Goal: Information Seeking & Learning: Understand process/instructions

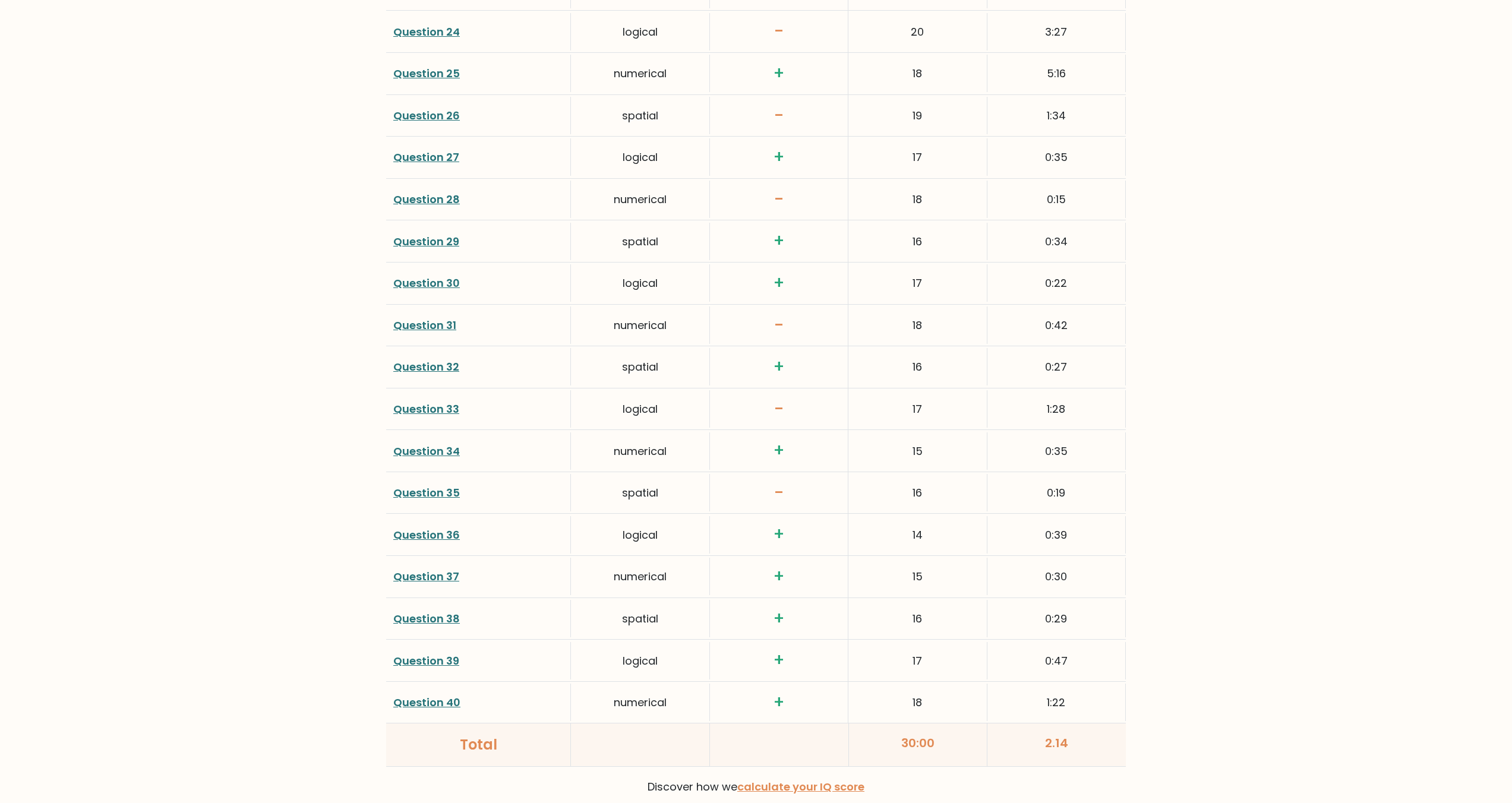
scroll to position [2697, 0]
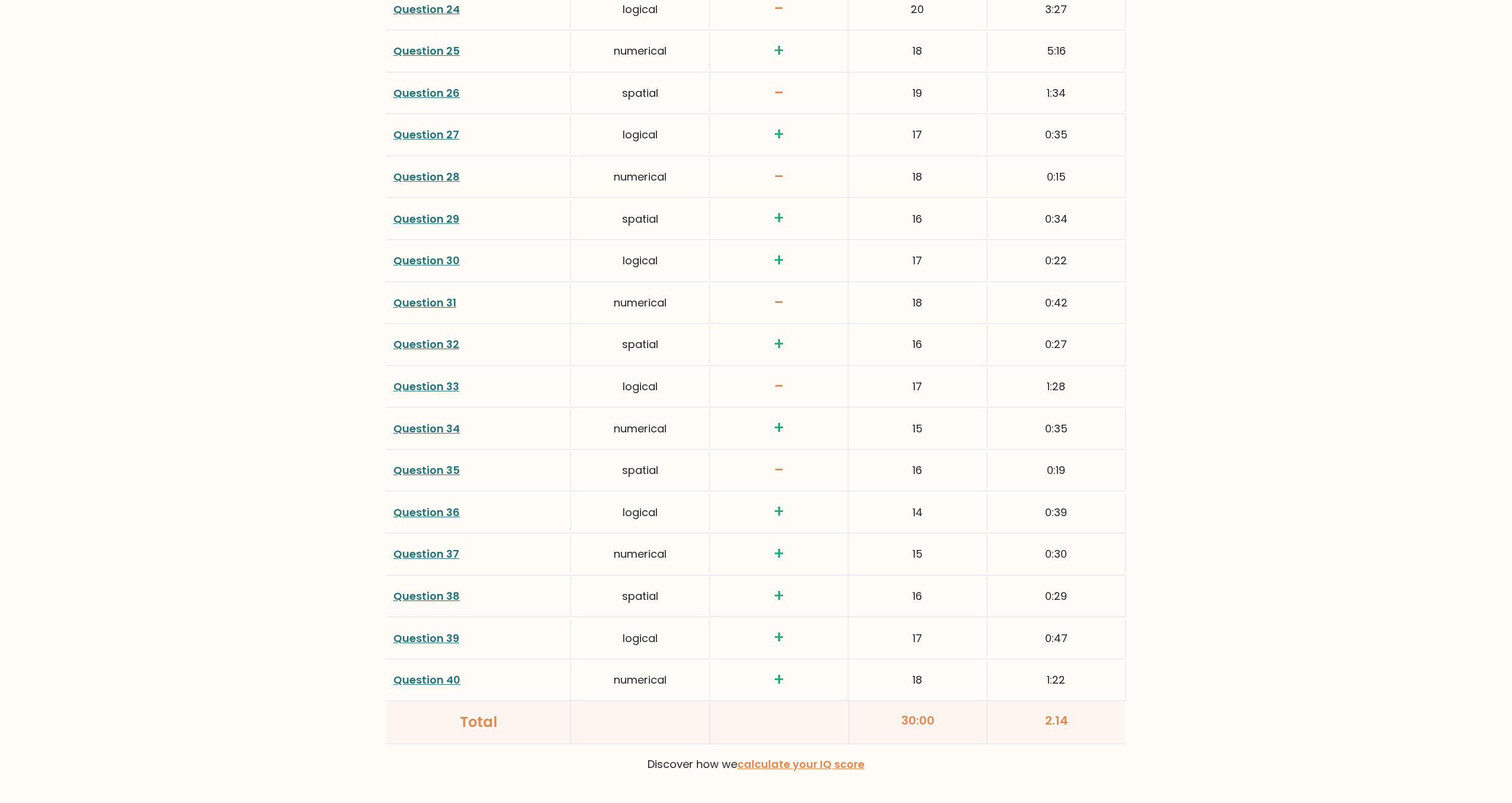
click at [1000, 722] on div "2.14" at bounding box center [1056, 722] width 138 height 43
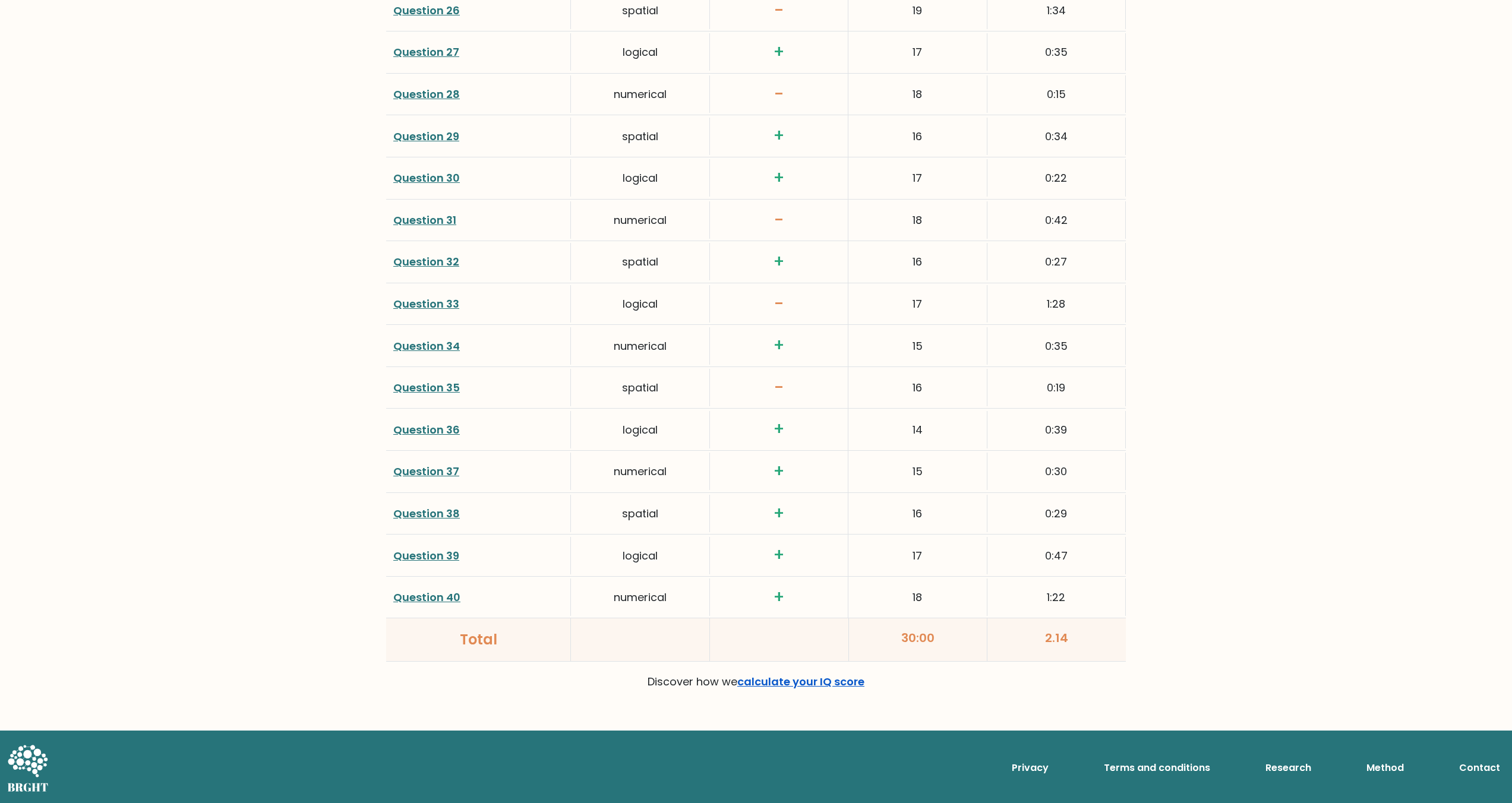
click at [854, 684] on link "calculate your IQ score" at bounding box center [801, 681] width 127 height 15
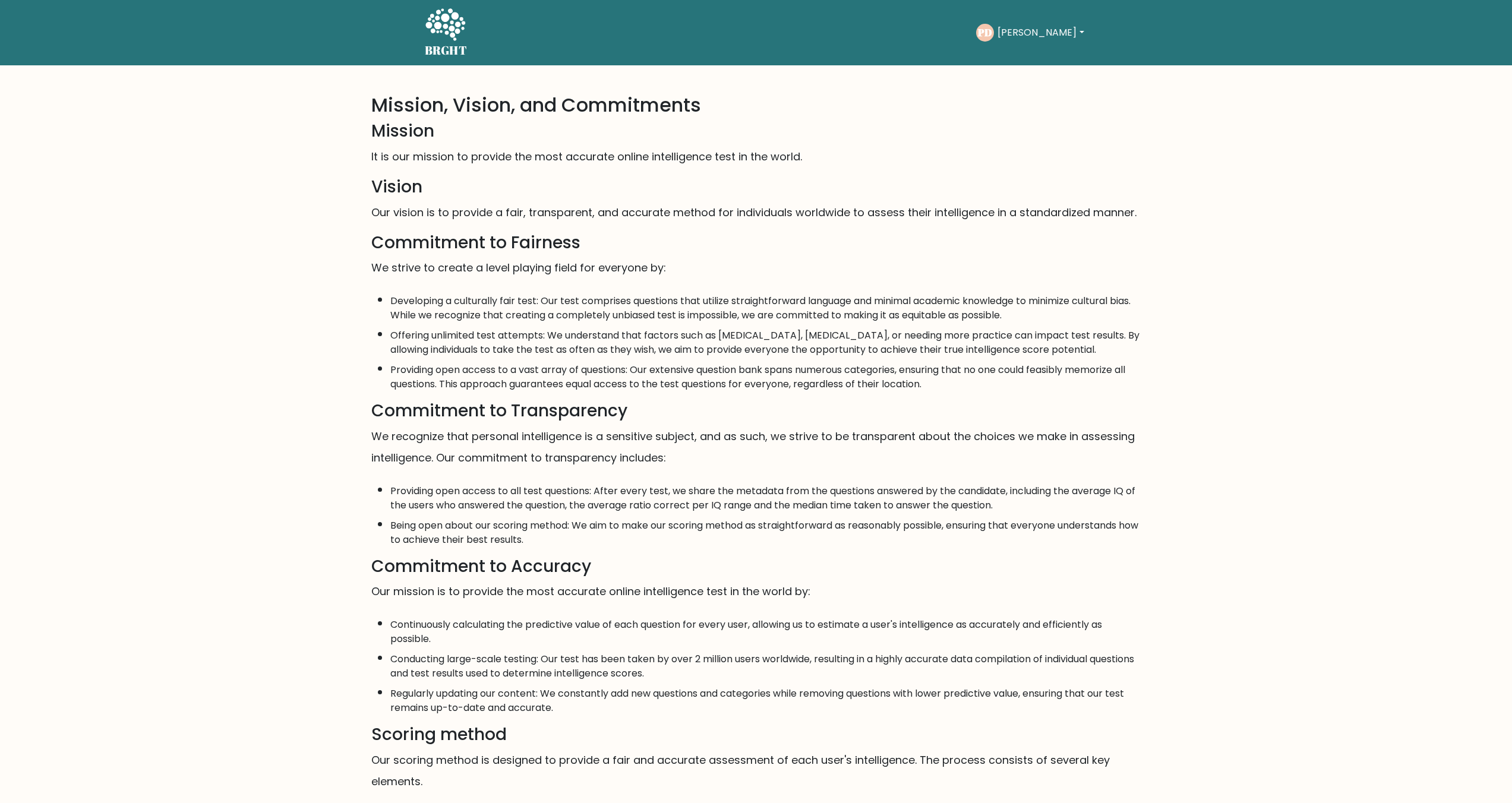
click at [633, 317] on li "Developing a culturally fair test: Our test comprises questions that utilize st…" at bounding box center [766, 306] width 751 height 35
click at [633, 317] on li "Developing a culturally fair test: Our test comprises questions that utilize st…" at bounding box center [766, 306] width 751 height 35
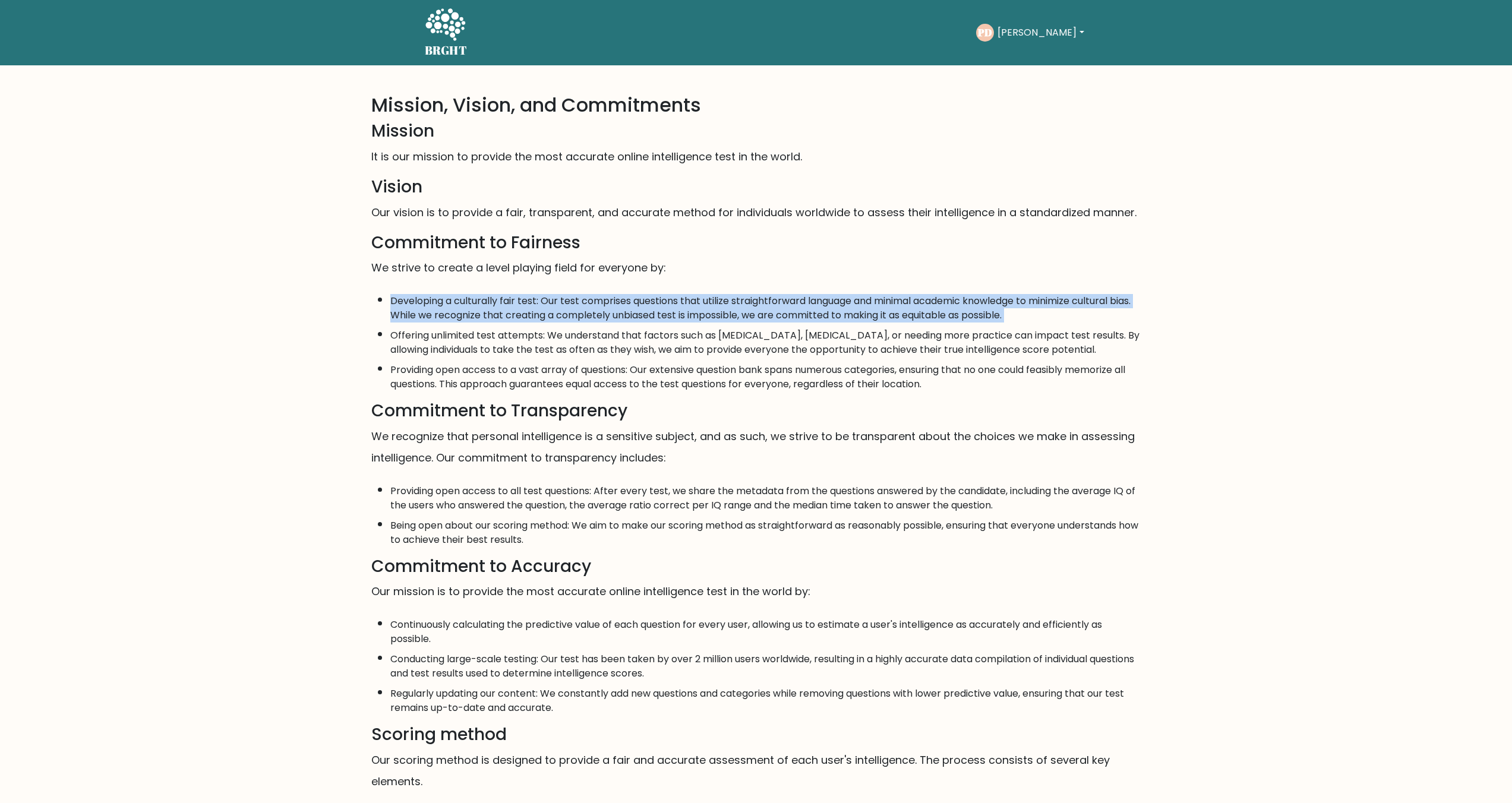
click at [633, 317] on li "Developing a culturally fair test: Our test comprises questions that utilize st…" at bounding box center [766, 306] width 751 height 35
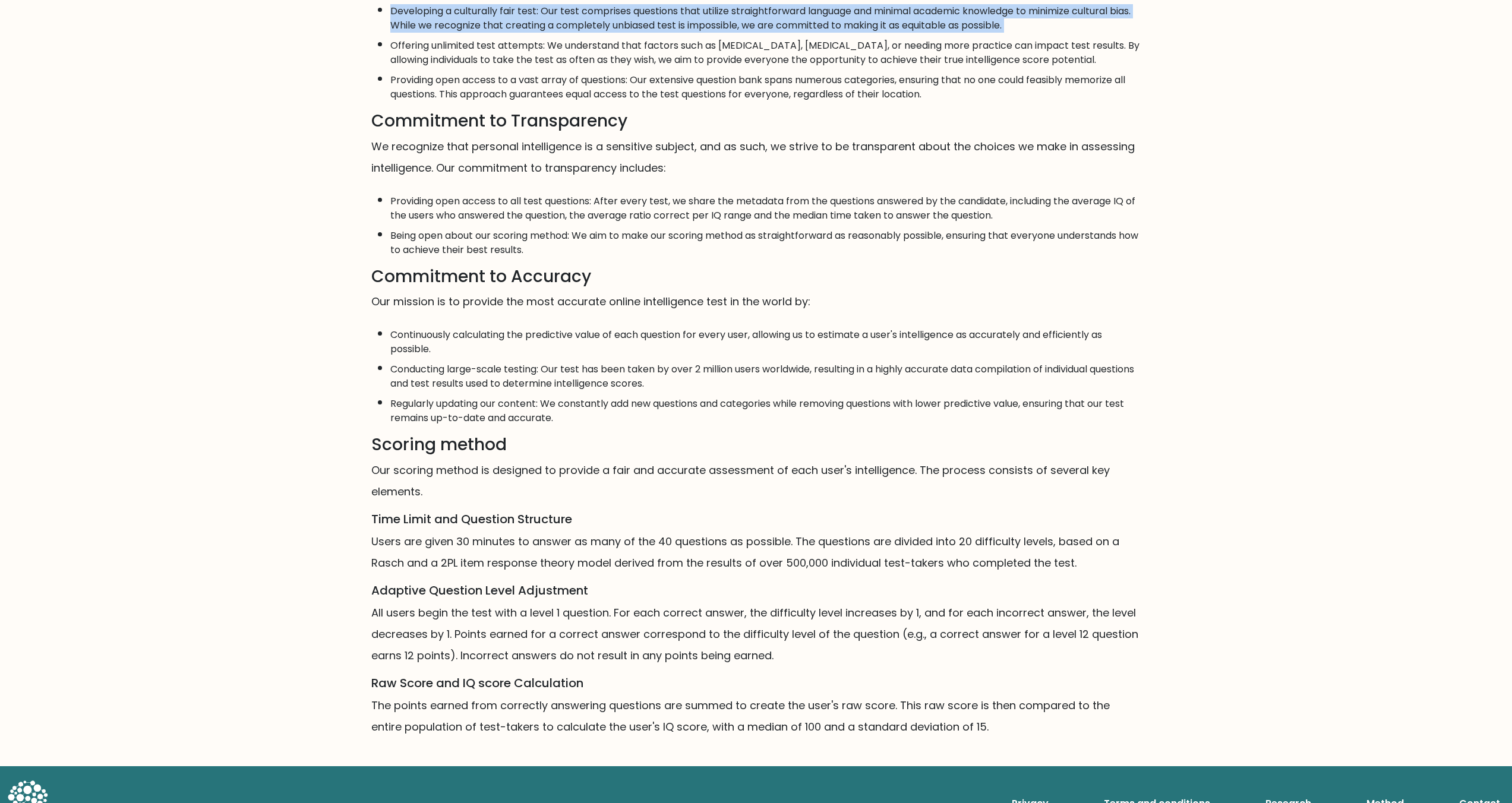
scroll to position [302, 0]
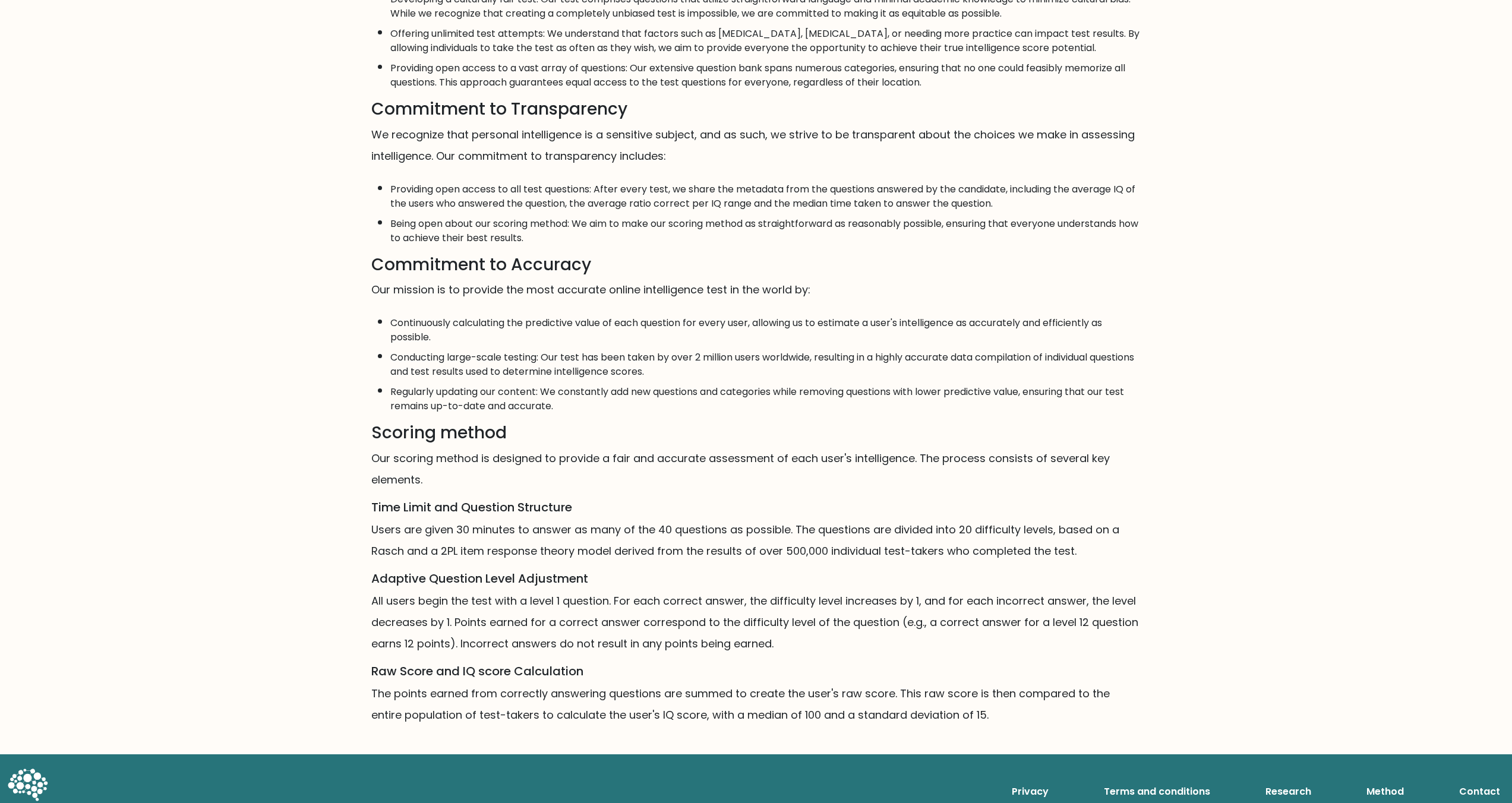
click at [568, 443] on h3 "Scoring method" at bounding box center [756, 433] width 770 height 20
click at [565, 467] on p "Our scoring method is designed to provide a fair and accurate assessment of eac…" at bounding box center [756, 469] width 770 height 43
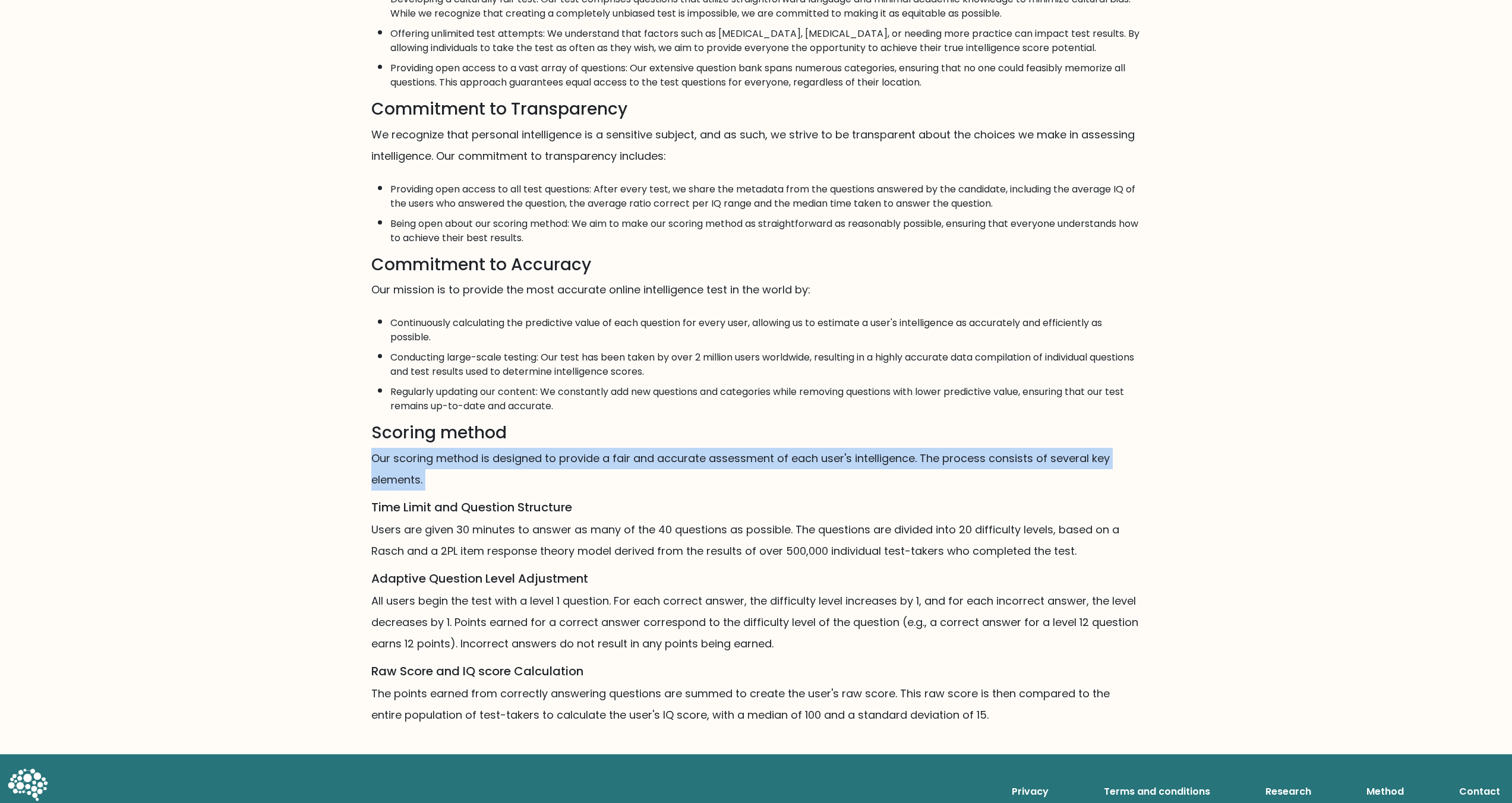
click at [565, 467] on p "Our scoring method is designed to provide a fair and accurate assessment of eac…" at bounding box center [756, 469] width 770 height 43
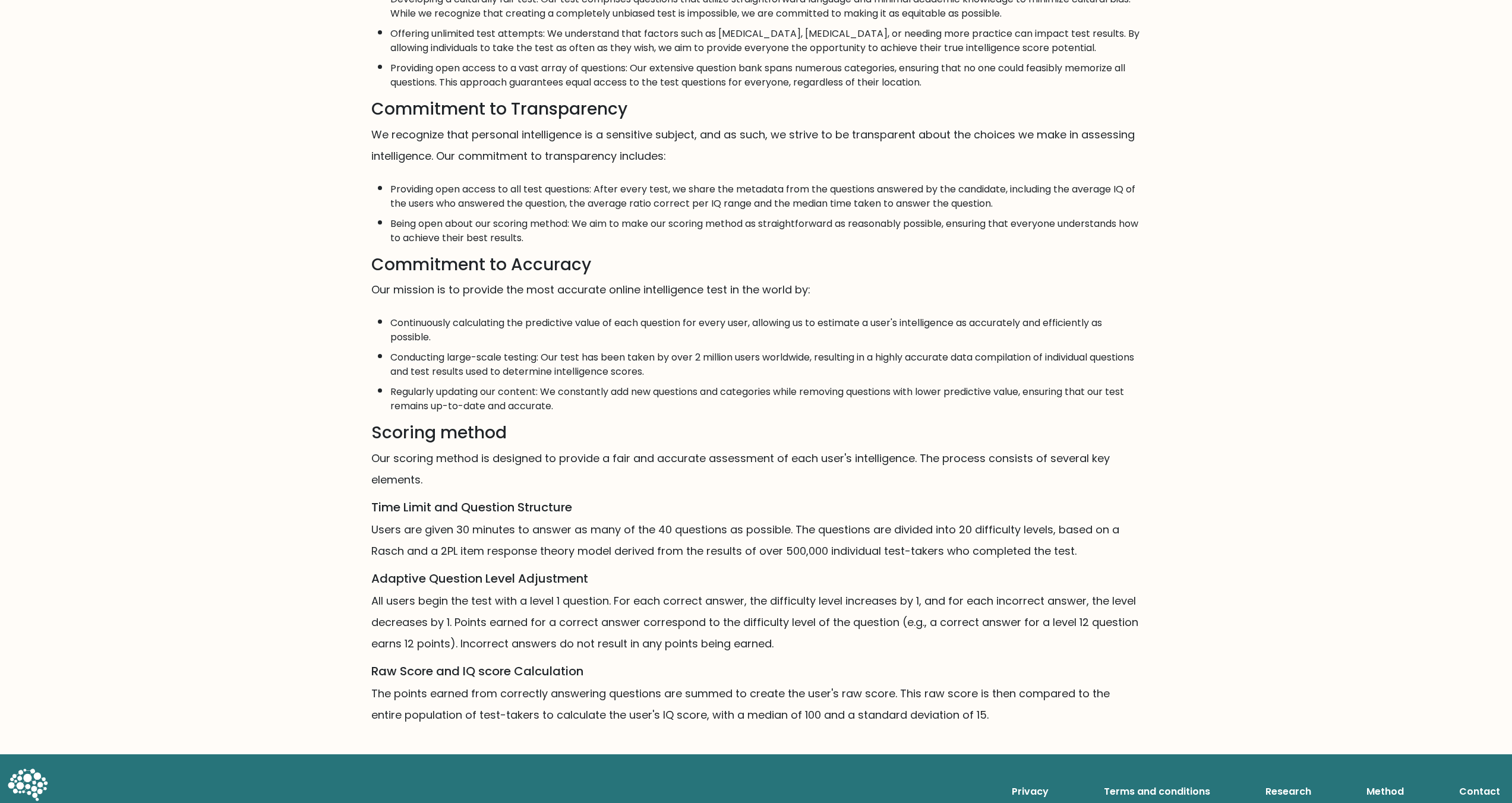
click at [525, 538] on p "Users are given 30 minutes to answer as many of the 40 questions as possible. T…" at bounding box center [756, 540] width 770 height 43
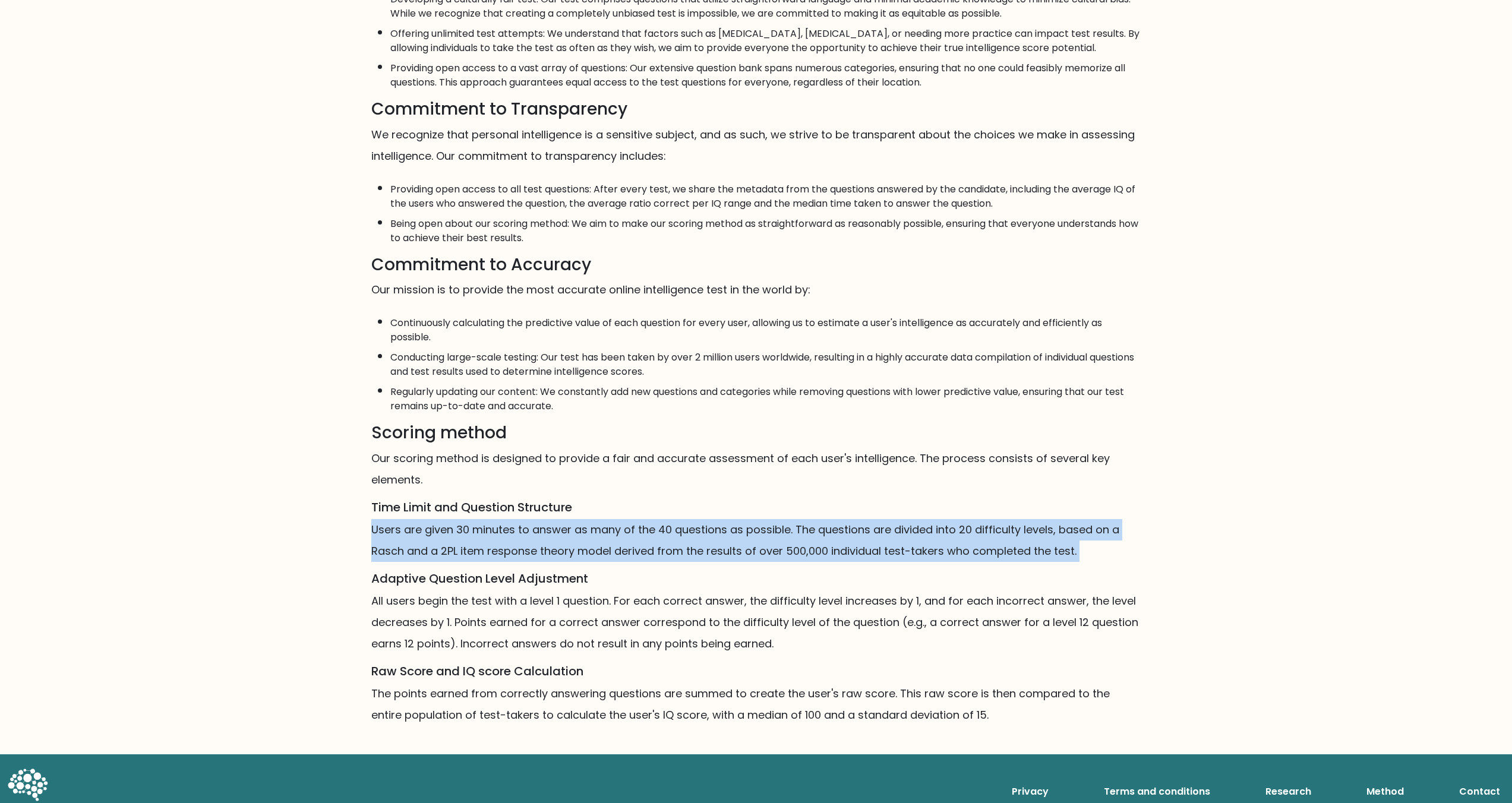
click at [525, 538] on p "Users are given 30 minutes to answer as many of the 40 questions as possible. T…" at bounding box center [756, 540] width 770 height 43
click at [548, 543] on p "Users are given 30 minutes to answer as many of the 40 questions as possible. T…" at bounding box center [756, 540] width 770 height 43
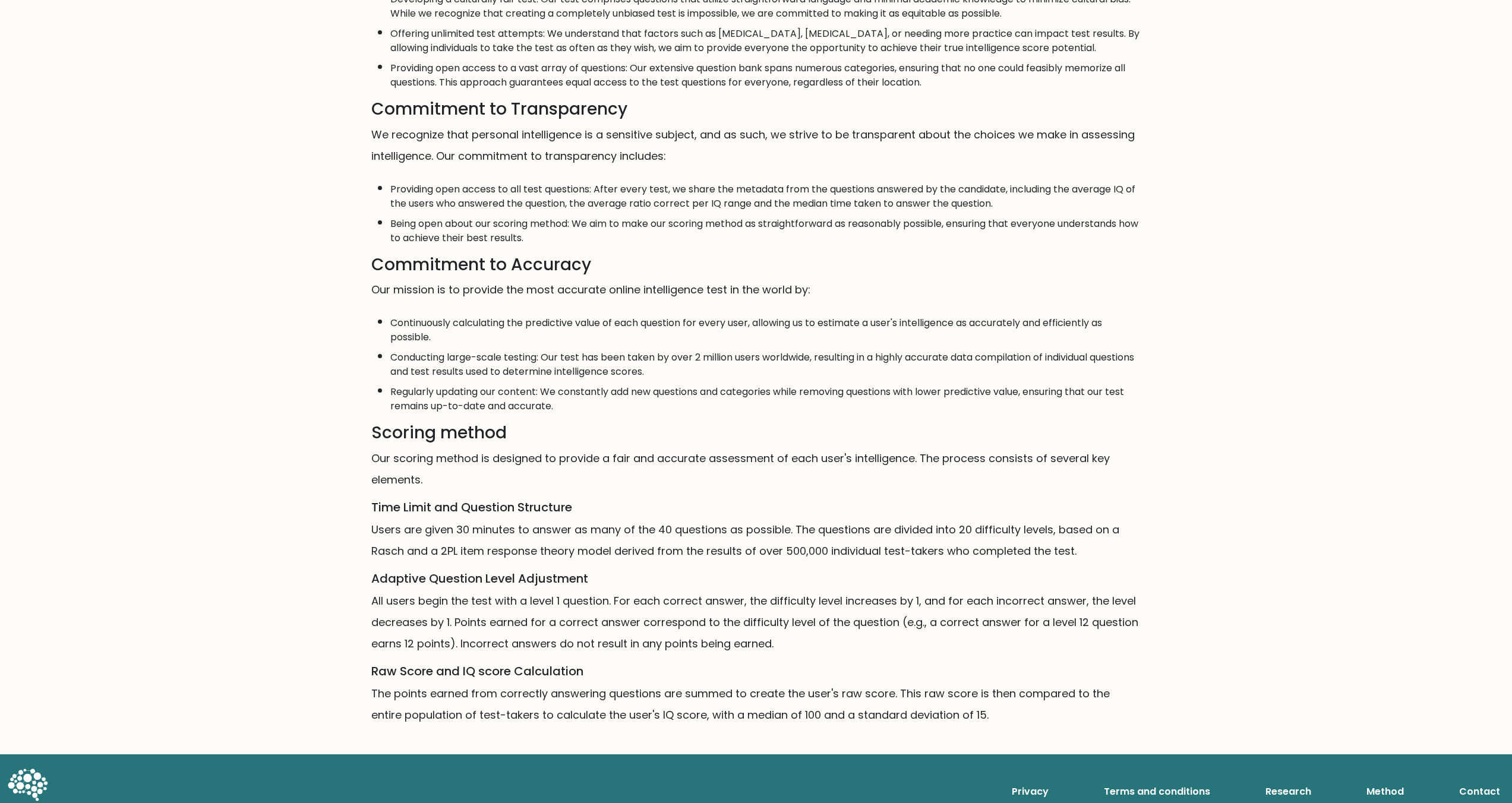
click at [487, 562] on p "Users are given 30 minutes to answer as many of the 40 questions as possible. T…" at bounding box center [756, 540] width 770 height 43
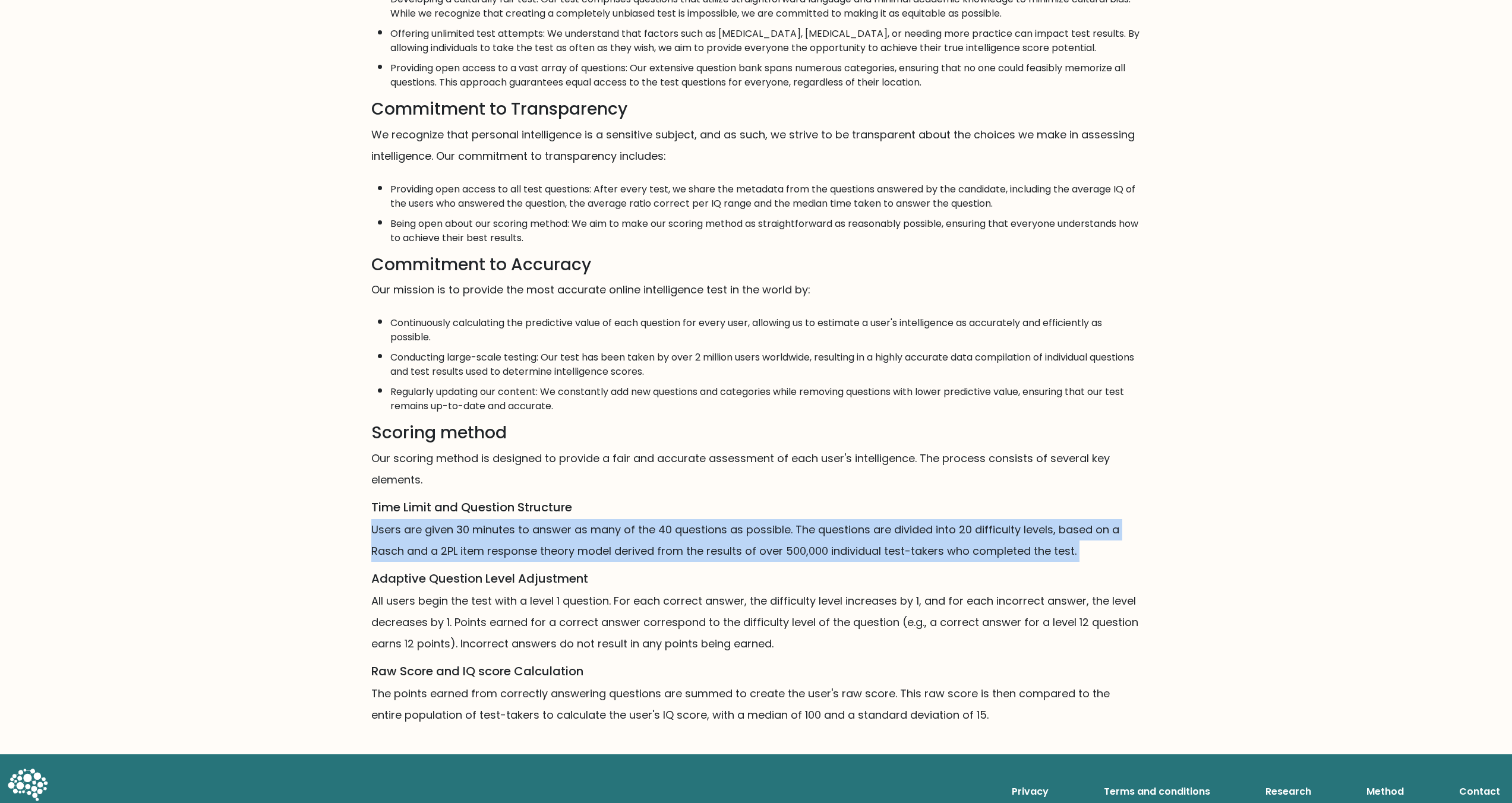
click at [487, 562] on p "Users are given 30 minutes to answer as many of the 40 questions as possible. T…" at bounding box center [756, 540] width 770 height 43
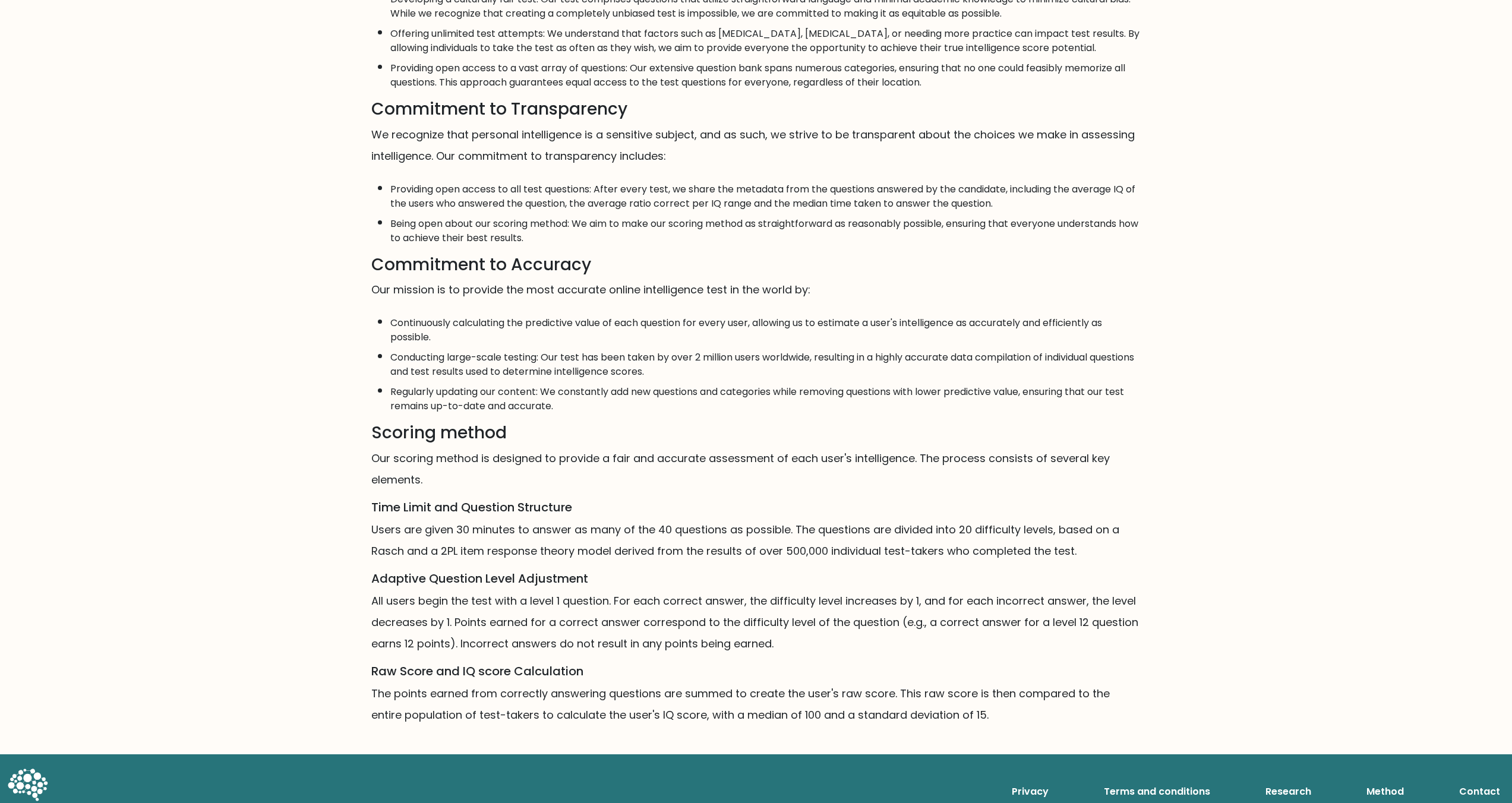
click at [443, 606] on p "All users begin the test with a level 1 question. For each correct answer, the …" at bounding box center [756, 623] width 770 height 64
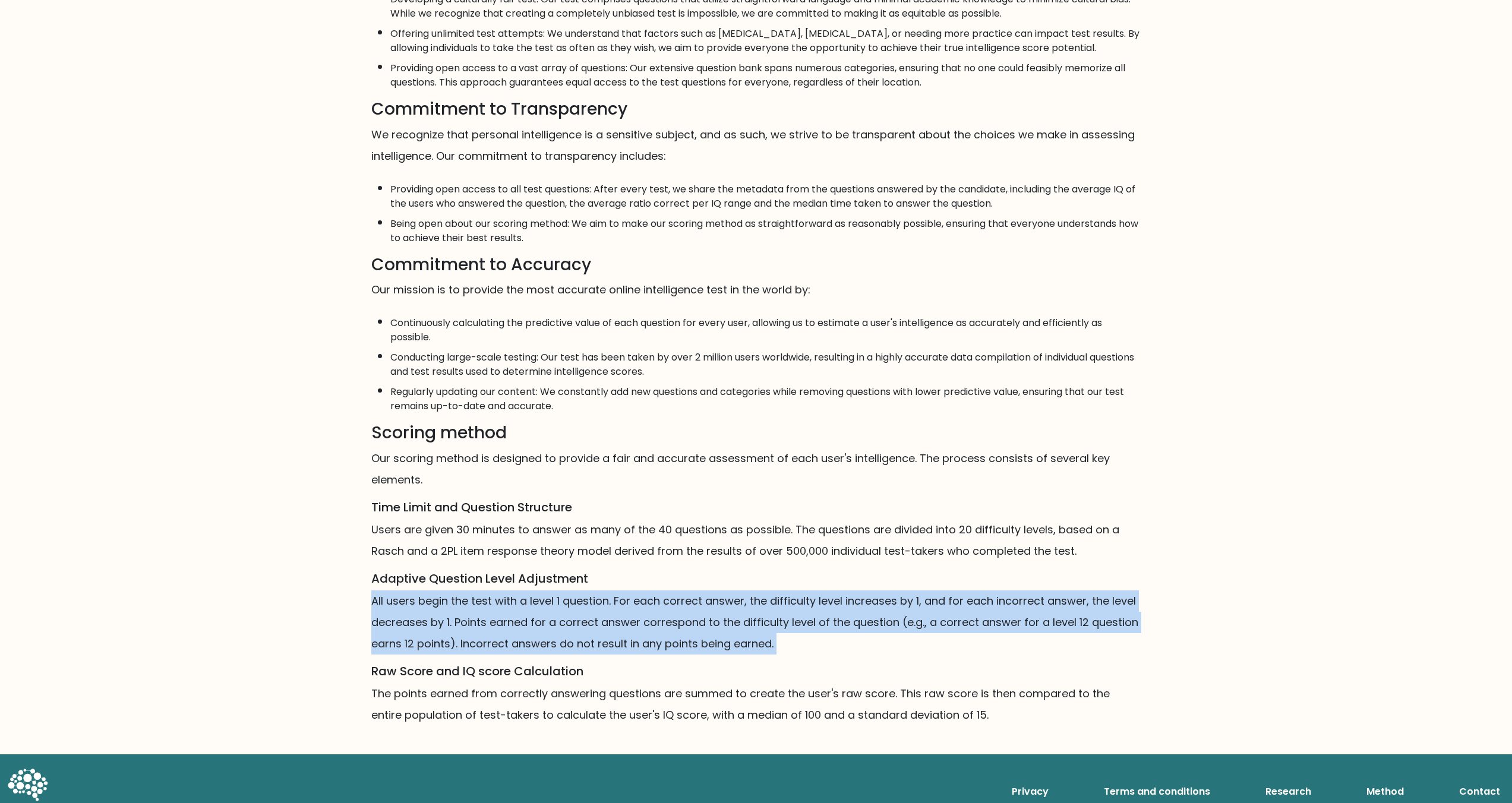
click at [443, 606] on p "All users begin the test with a level 1 question. For each correct answer, the …" at bounding box center [756, 623] width 770 height 64
click at [632, 617] on p "All users begin the test with a level 1 question. For each correct answer, the …" at bounding box center [756, 623] width 770 height 64
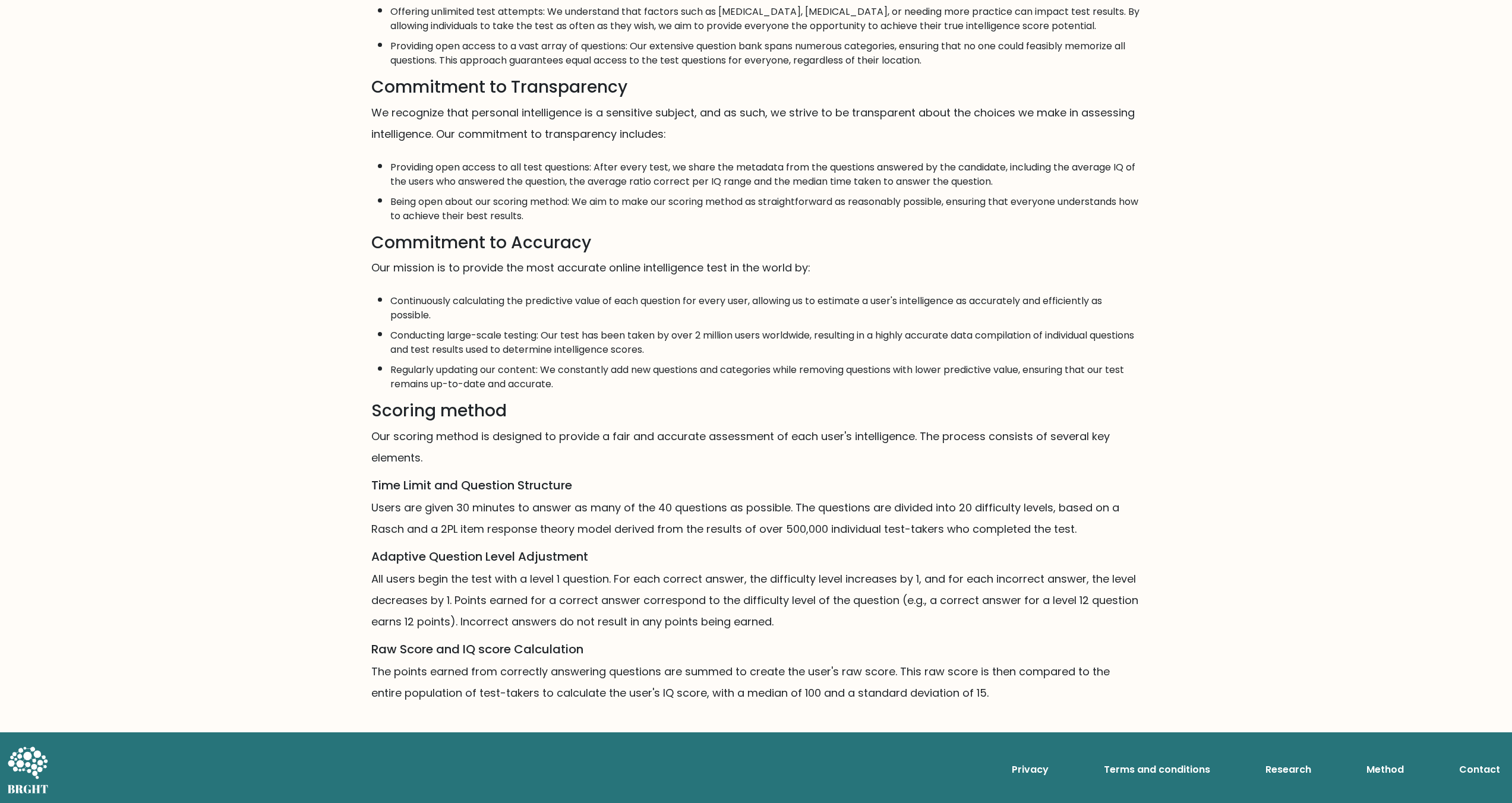
scroll to position [338, 0]
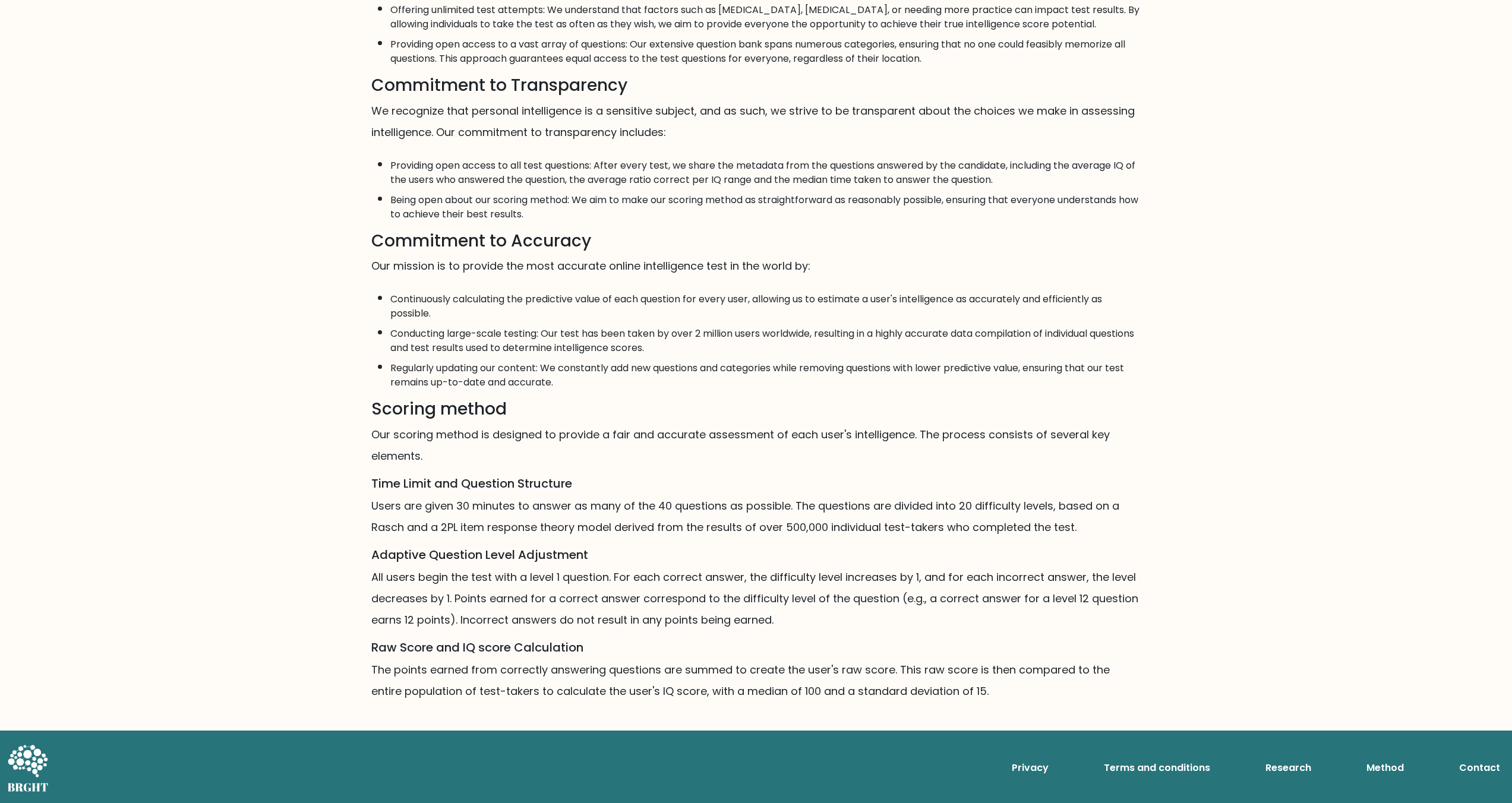
click at [546, 617] on p "All users begin the test with a level 1 question. For each correct answer, the …" at bounding box center [756, 599] width 770 height 64
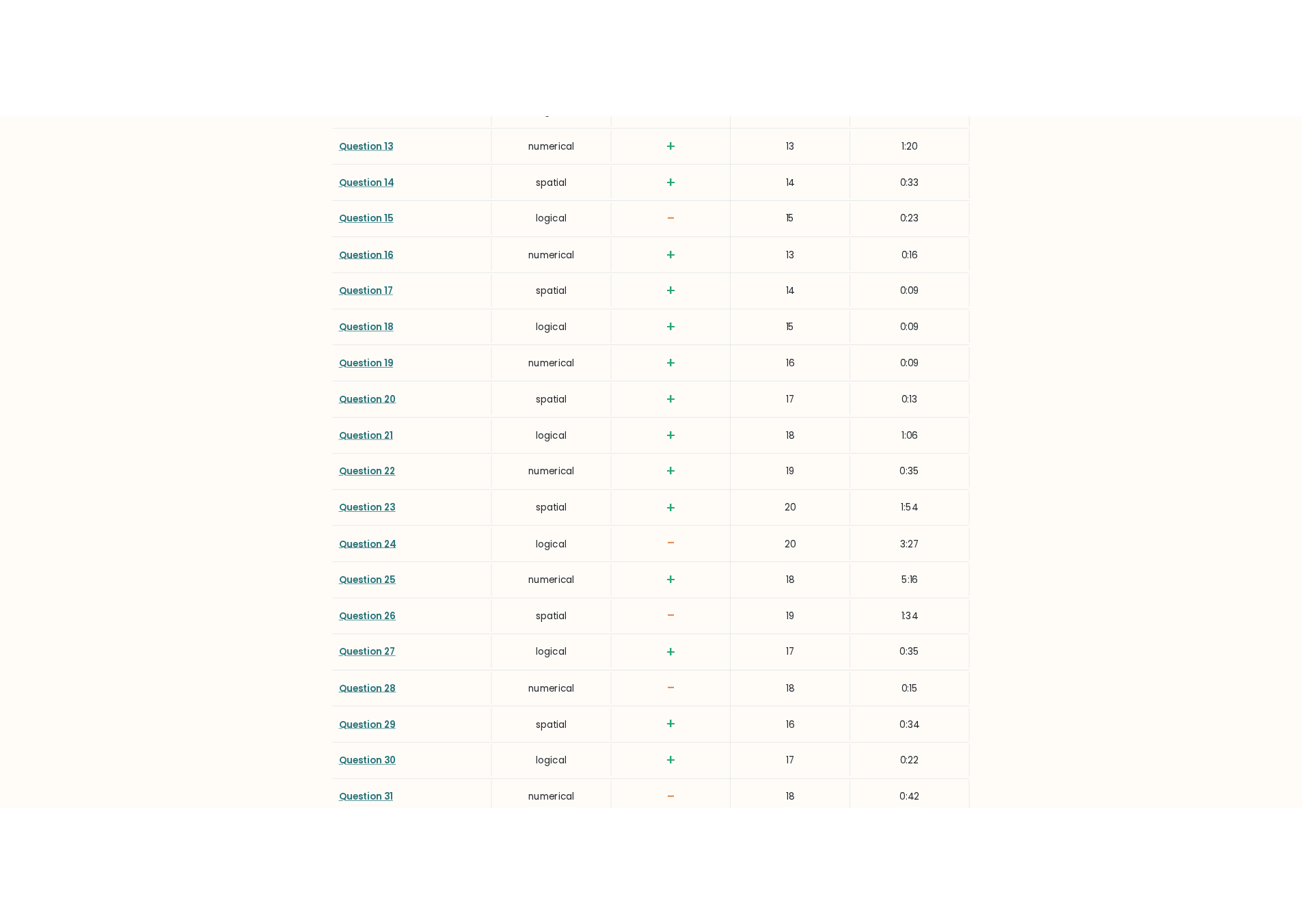
scroll to position [2545, 0]
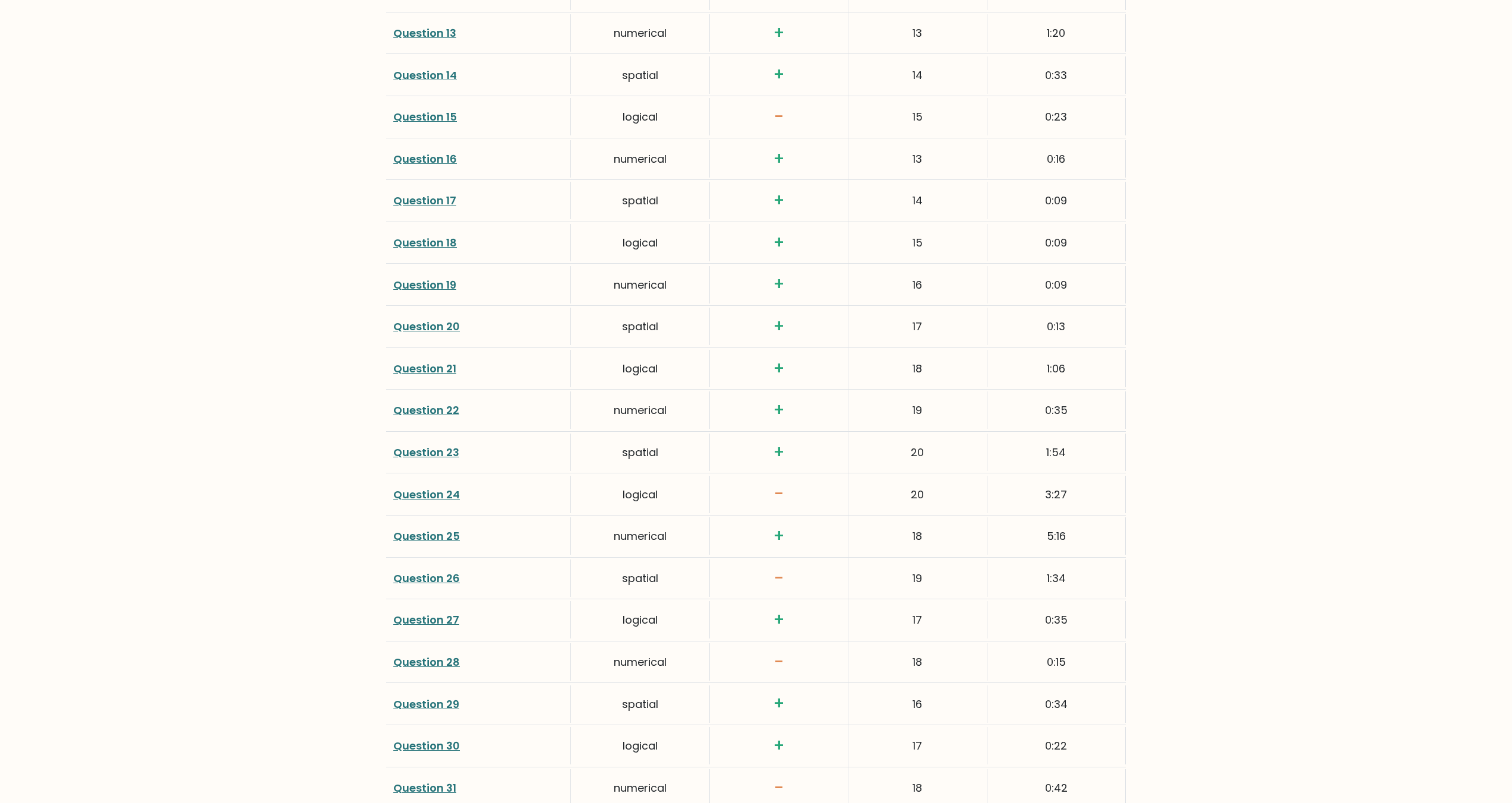
click at [405, 494] on link "Question 24" at bounding box center [427, 494] width 67 height 15
